Goal: Go to known website: Go to known website

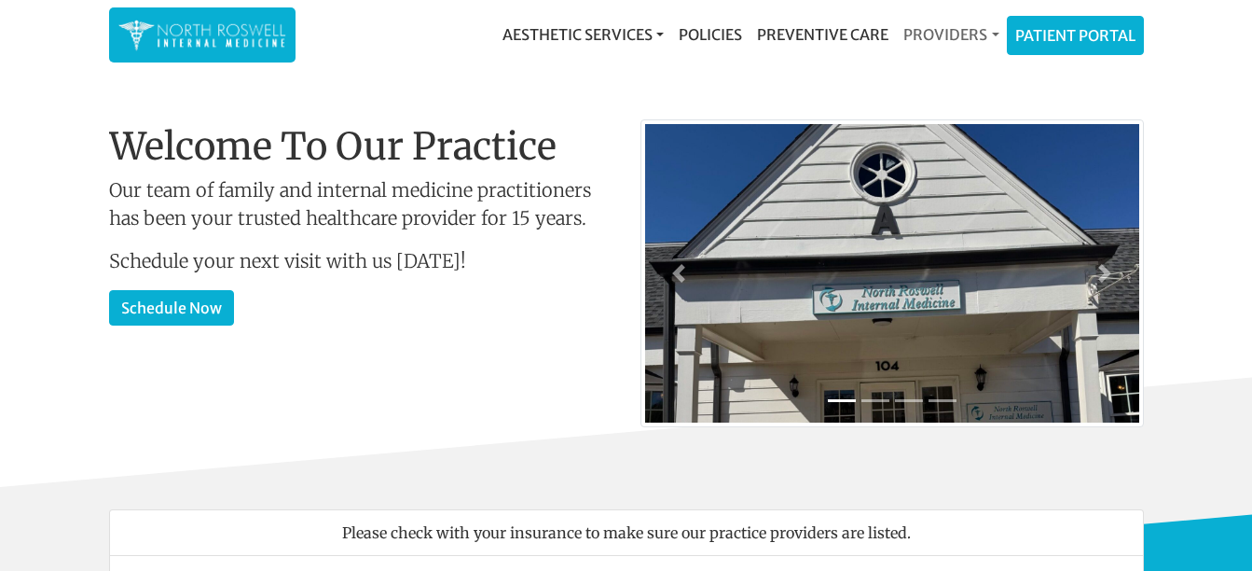
click at [964, 22] on link "Providers" at bounding box center [951, 34] width 110 height 37
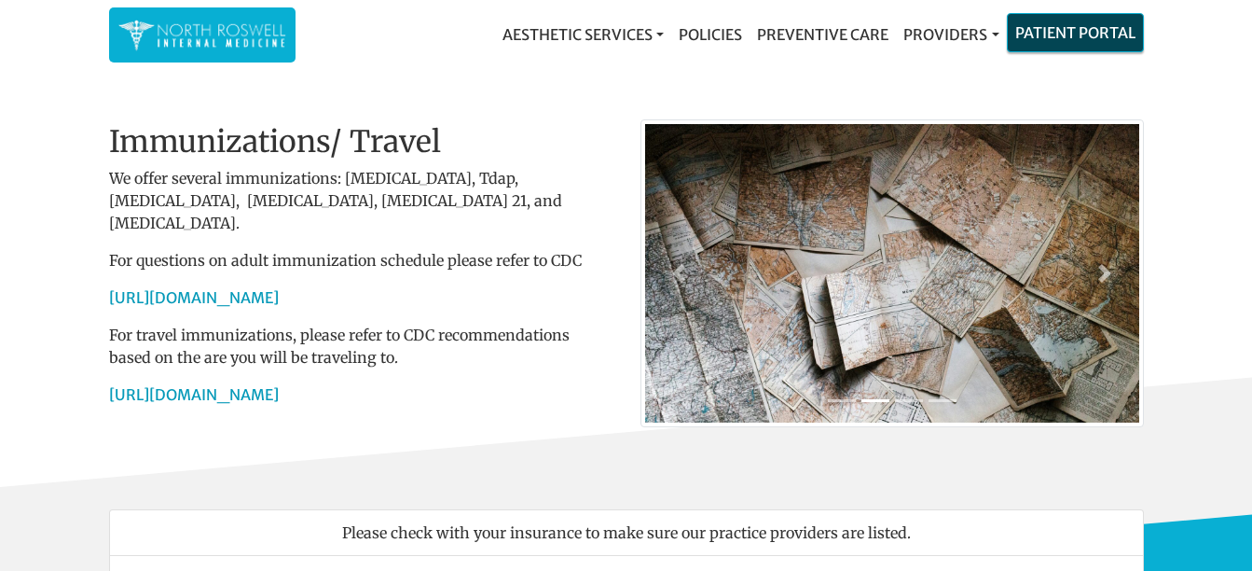
click at [1038, 36] on link "Patient Portal" at bounding box center [1075, 32] width 135 height 37
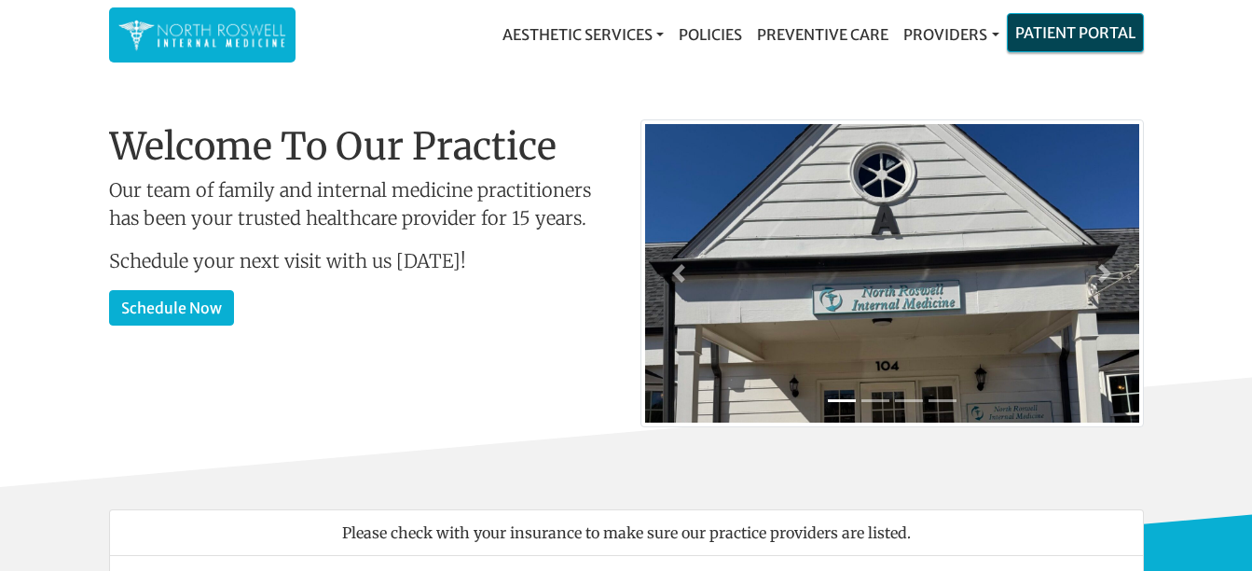
click at [1035, 50] on link "Patient Portal" at bounding box center [1075, 32] width 135 height 37
click at [1095, 39] on link "Patient Portal" at bounding box center [1075, 32] width 135 height 37
